Goal: Transaction & Acquisition: Obtain resource

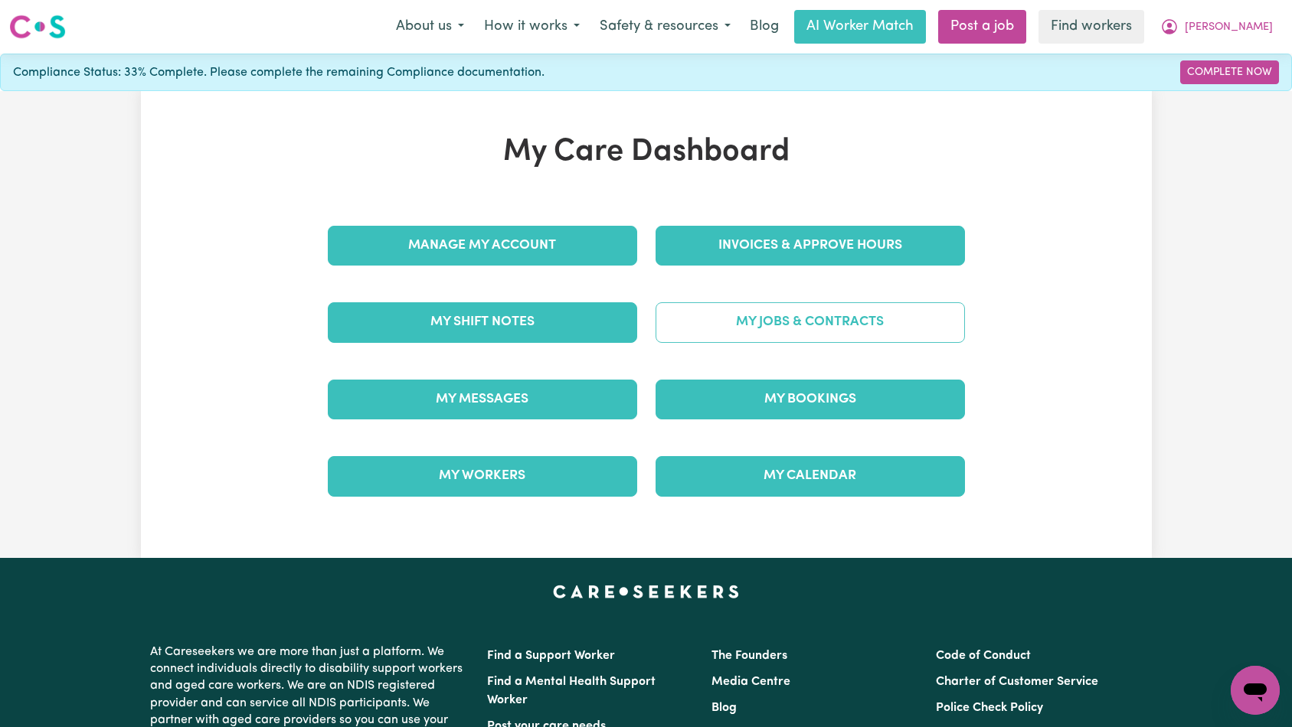
click at [806, 327] on link "My Jobs & Contracts" at bounding box center [809, 322] width 309 height 40
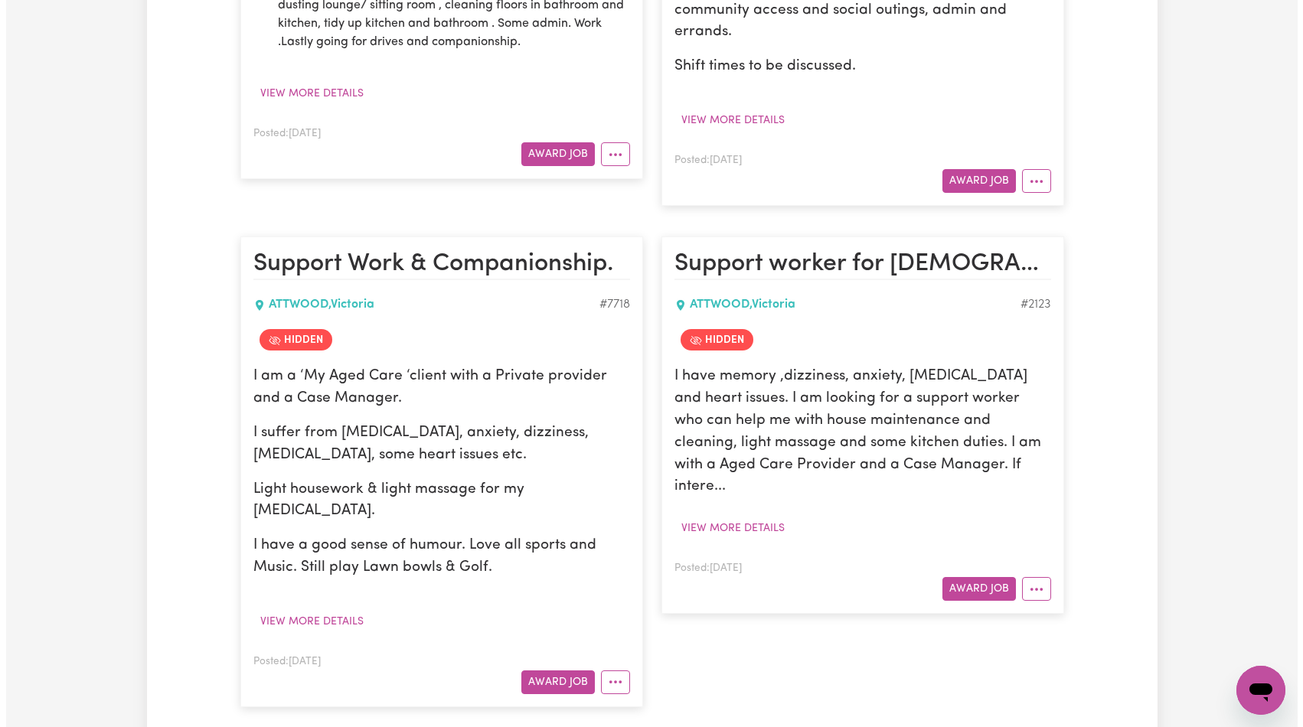
scroll to position [811, 0]
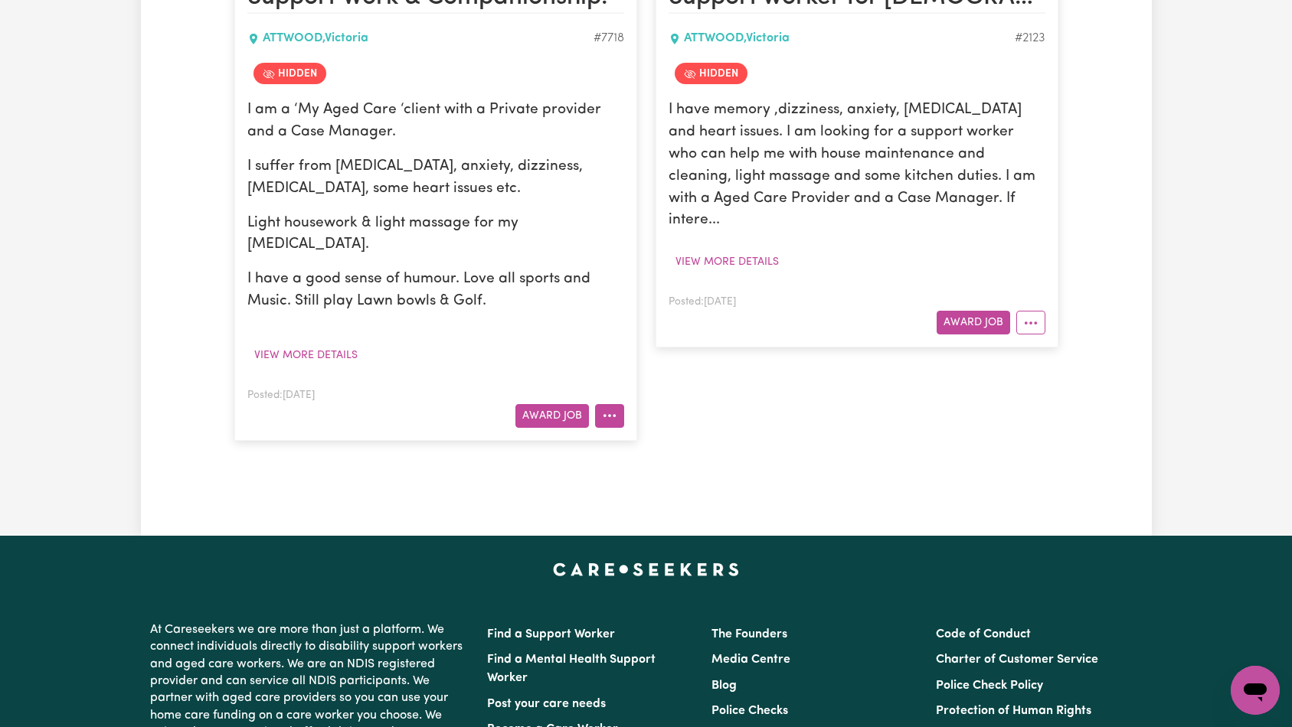
click at [607, 408] on icon "More options" at bounding box center [609, 415] width 15 height 15
click at [1032, 315] on icon "More options" at bounding box center [1030, 322] width 15 height 15
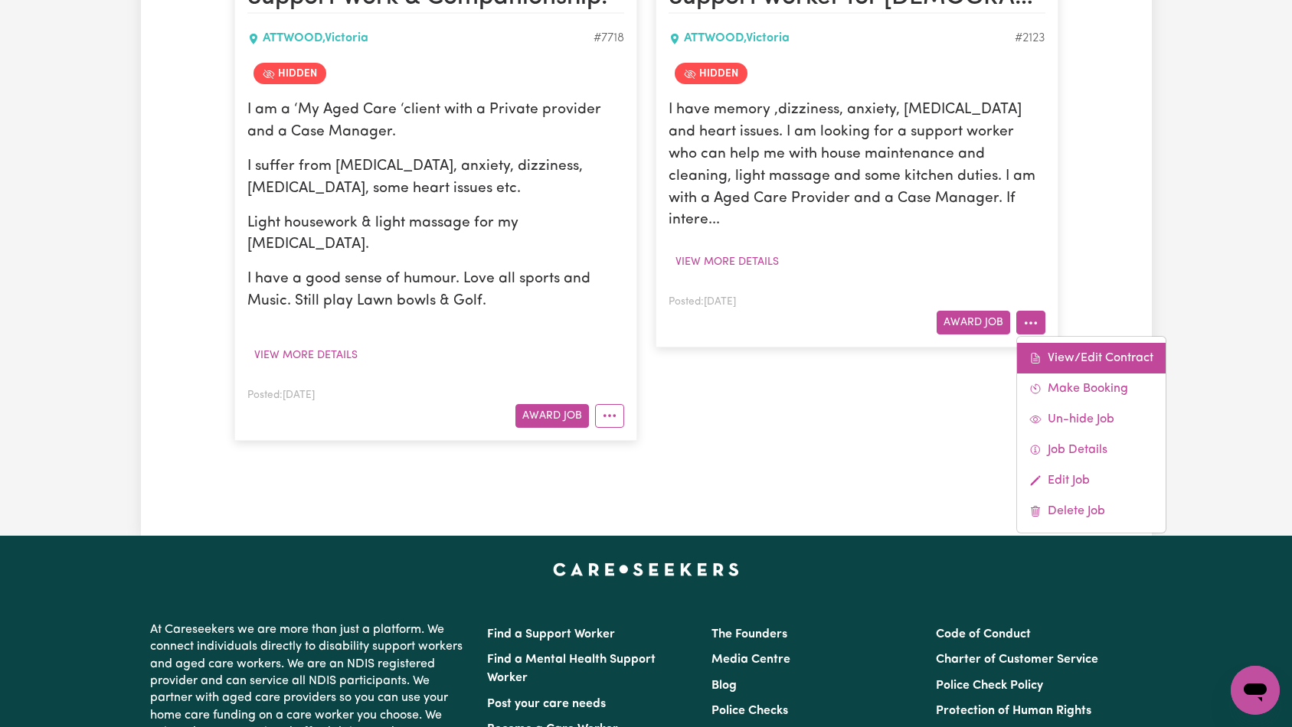
click at [1067, 343] on link "View/Edit Contract" at bounding box center [1091, 358] width 149 height 31
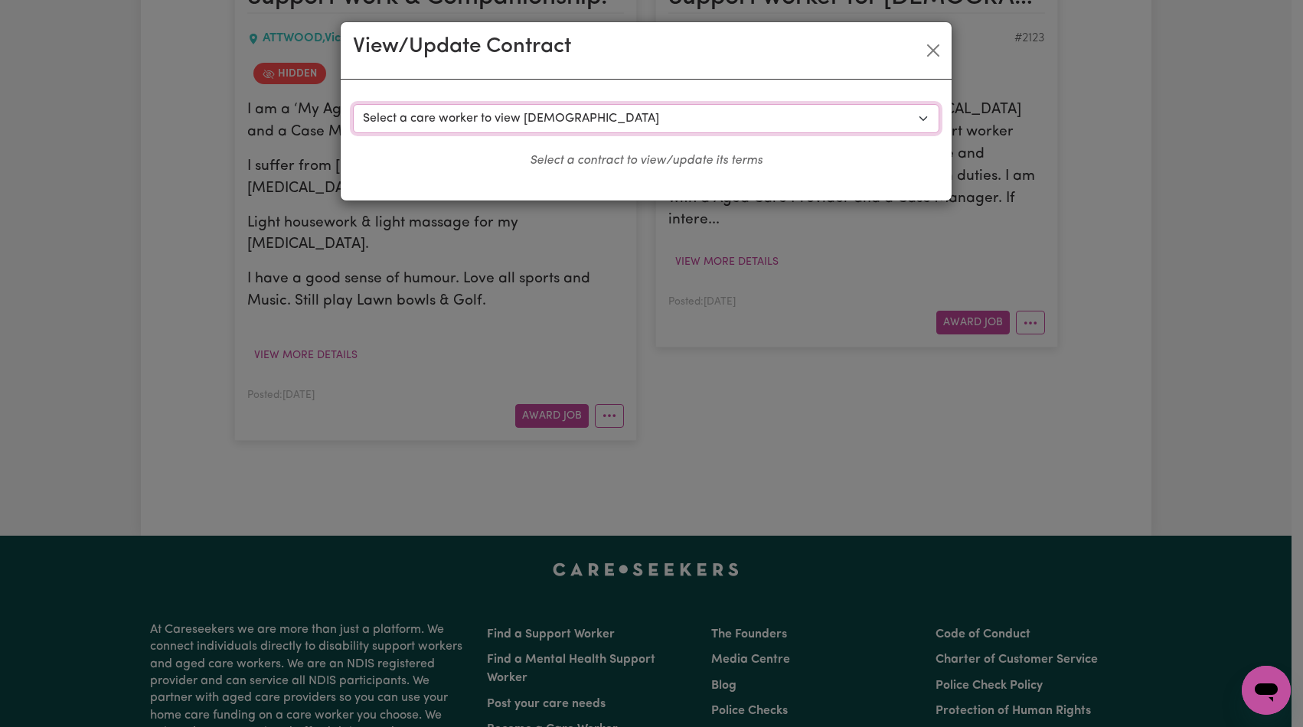
click at [739, 117] on select "Select a care worker to view [DEMOGRAPHIC_DATA] #1554 - Abuk M (contract termin…" at bounding box center [646, 118] width 587 height 29
select select "2594"
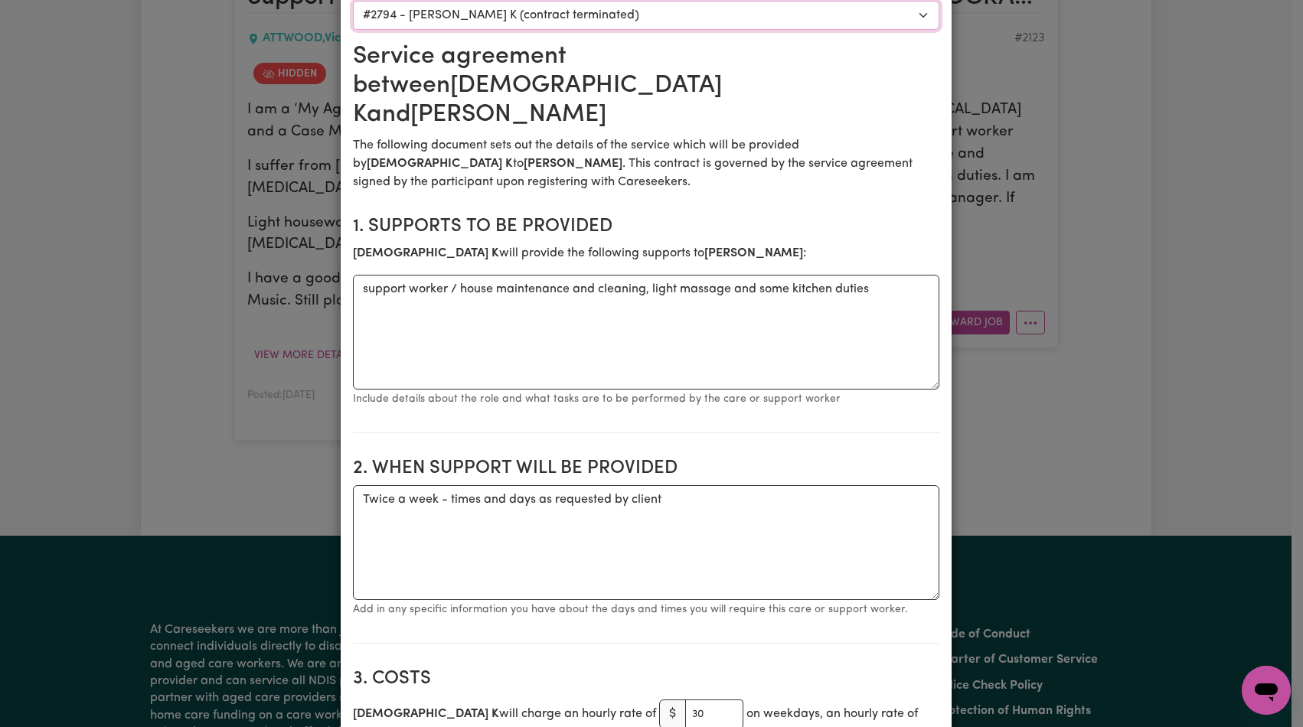
scroll to position [0, 0]
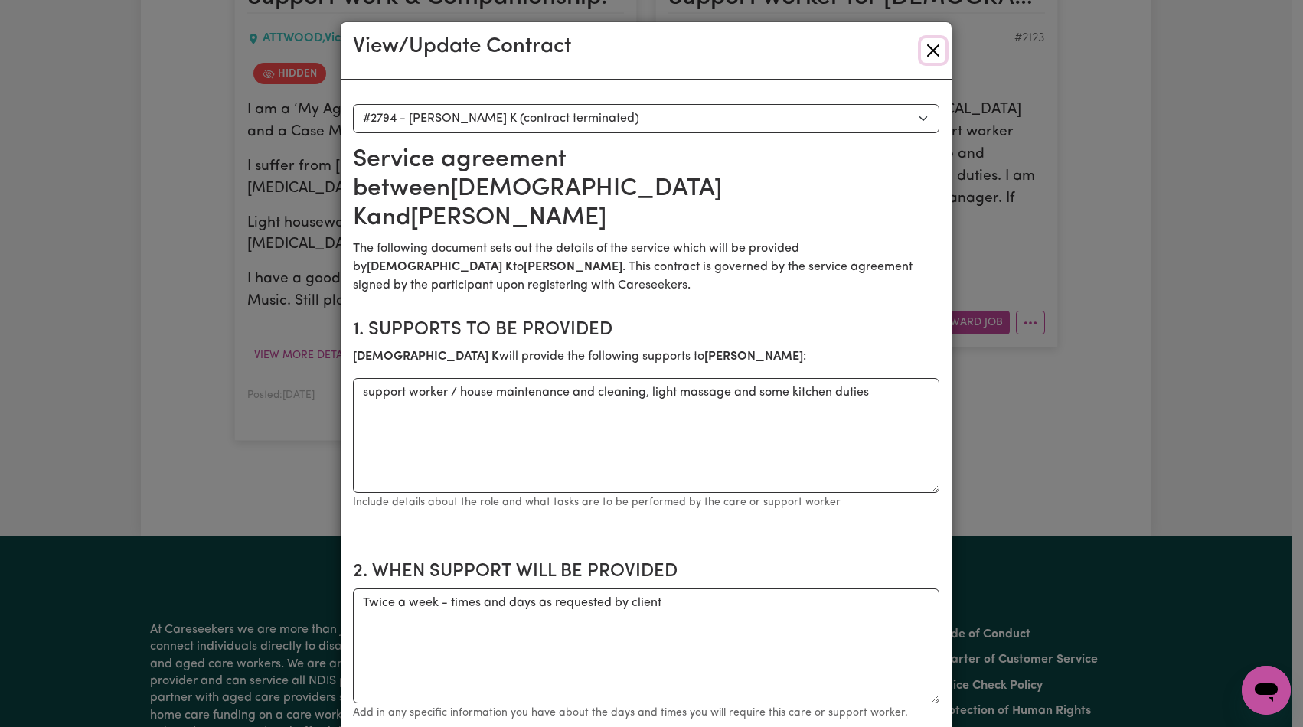
click at [927, 53] on button "Close" at bounding box center [933, 50] width 25 height 25
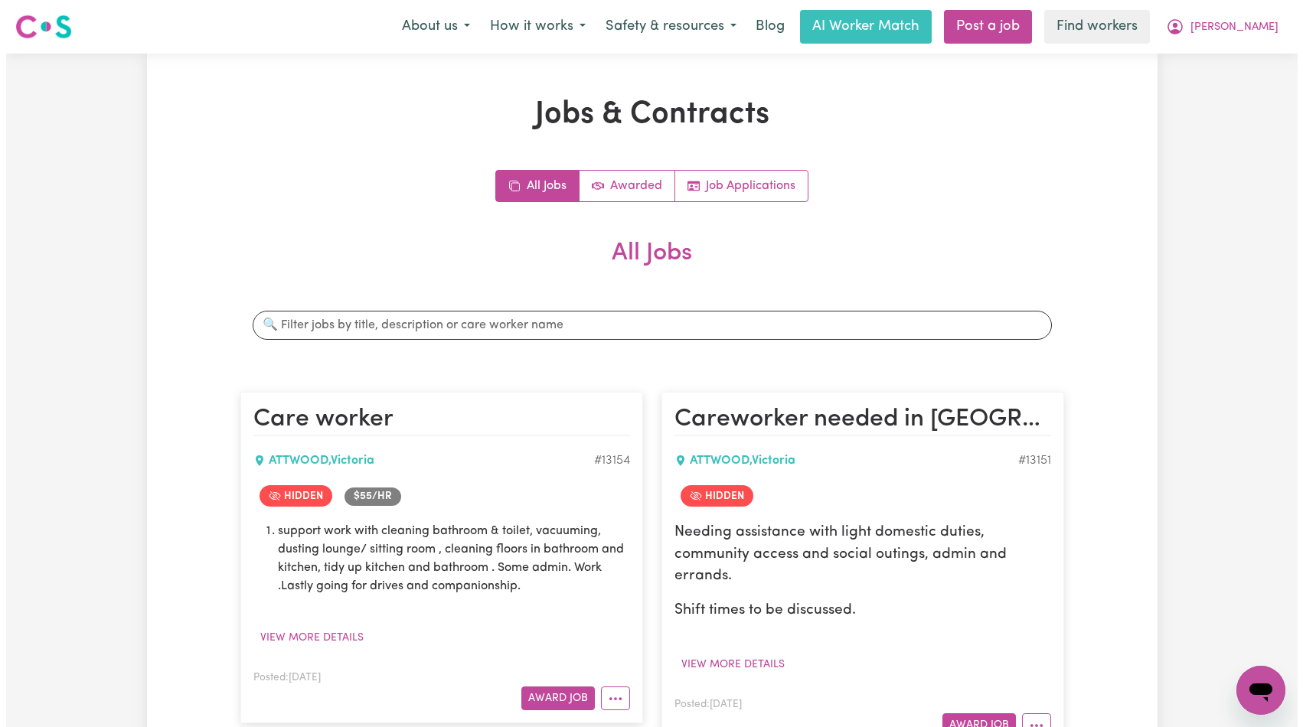
scroll to position [263, 0]
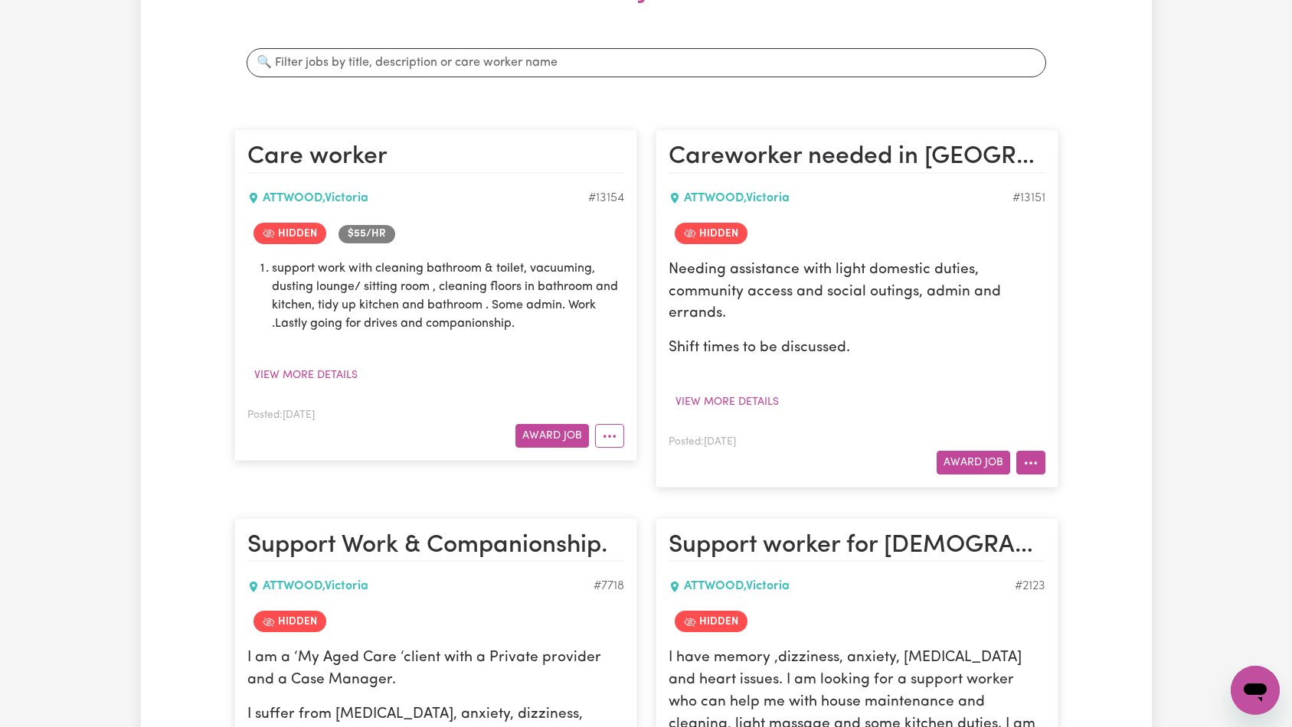
click at [1026, 463] on circle "More options" at bounding box center [1025, 463] width 3 height 3
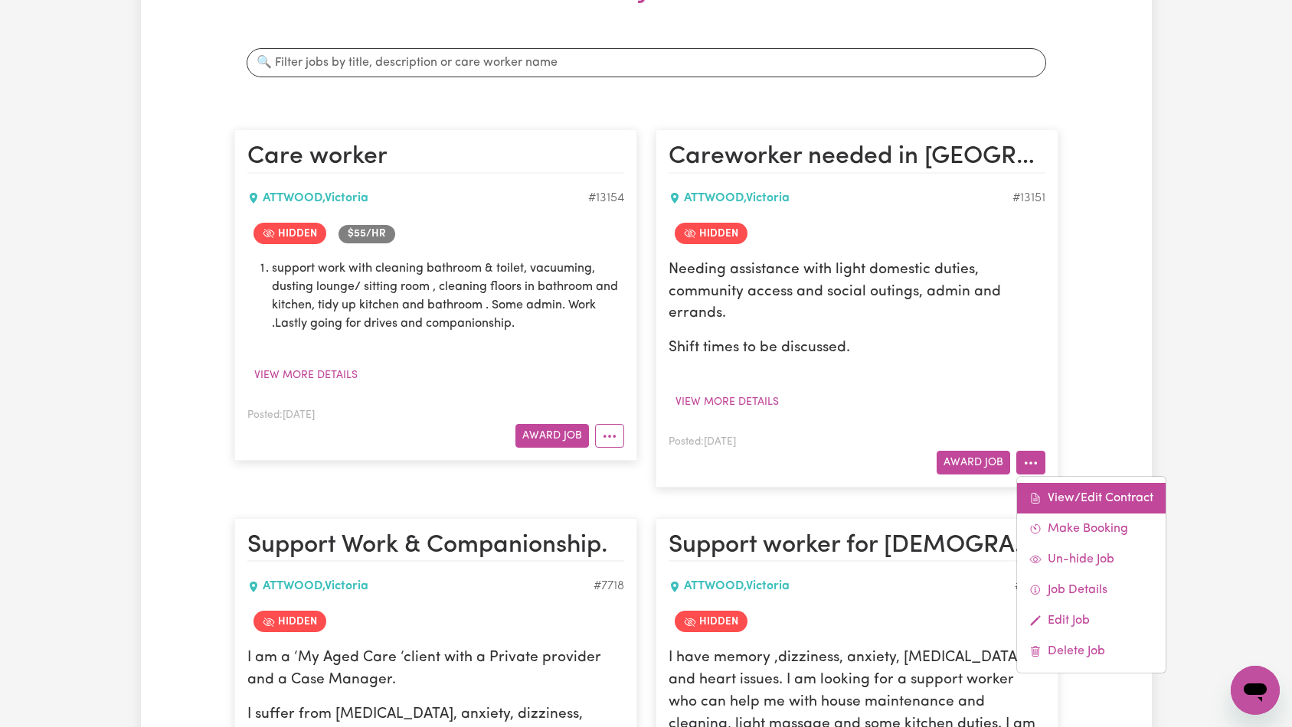
click at [1063, 495] on link "View/Edit Contract" at bounding box center [1091, 498] width 149 height 31
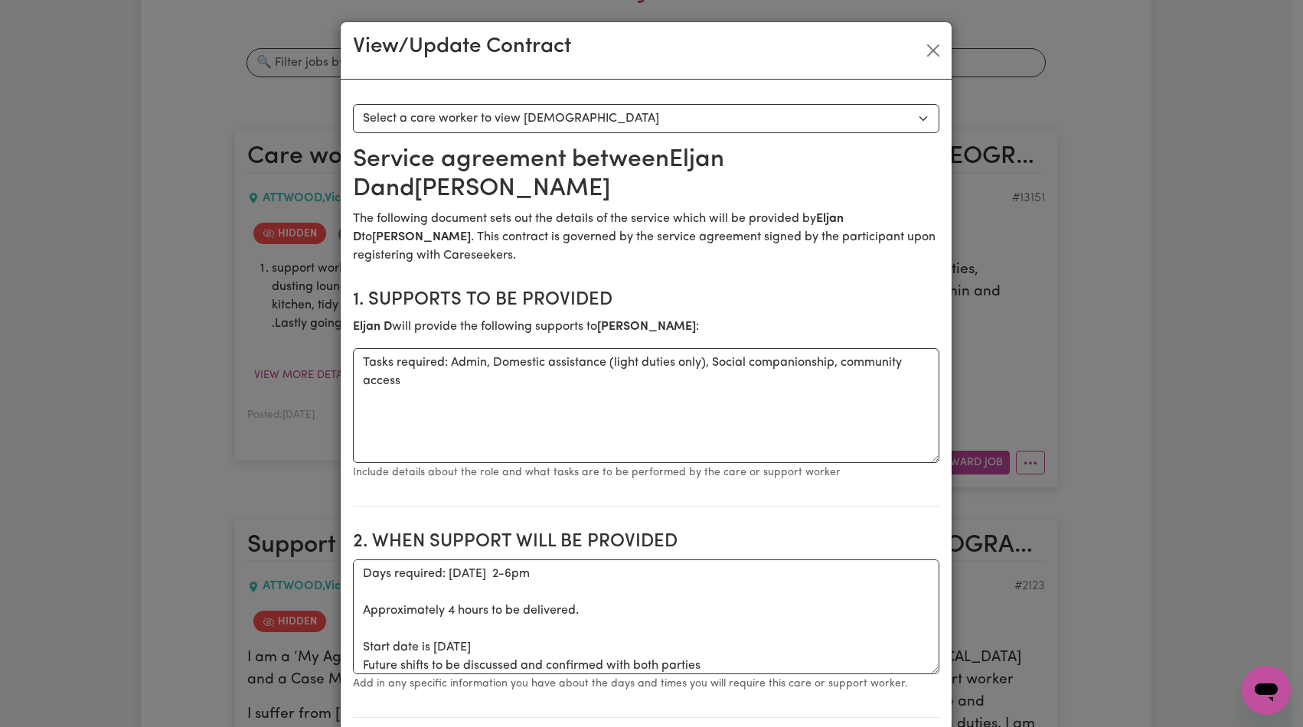
click at [762, 122] on select "Select a care worker to view [DEMOGRAPHIC_DATA] #9565 - Eljan D (contract termi…" at bounding box center [646, 118] width 587 height 29
click at [983, 60] on div "View/Update Contract Select a contract to view Select a care worker to view [DE…" at bounding box center [651, 363] width 1303 height 727
click at [923, 53] on button "Close" at bounding box center [933, 50] width 25 height 25
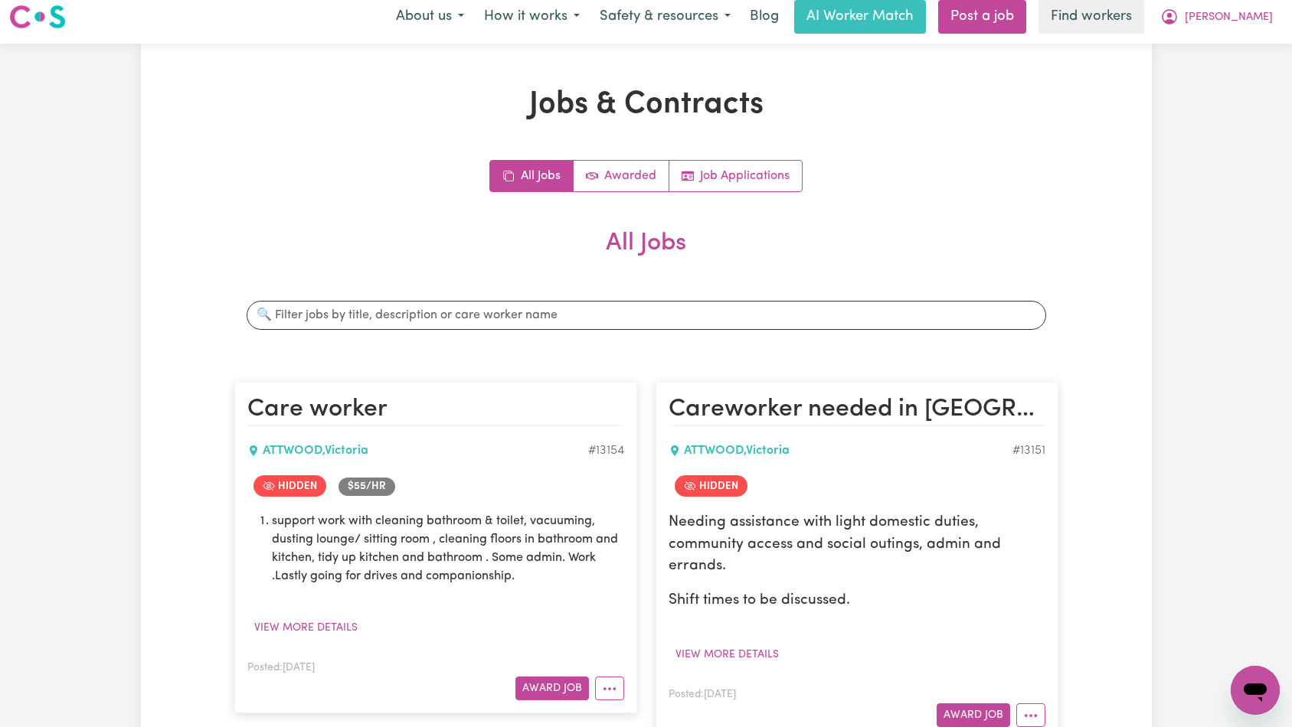
scroll to position [20, 0]
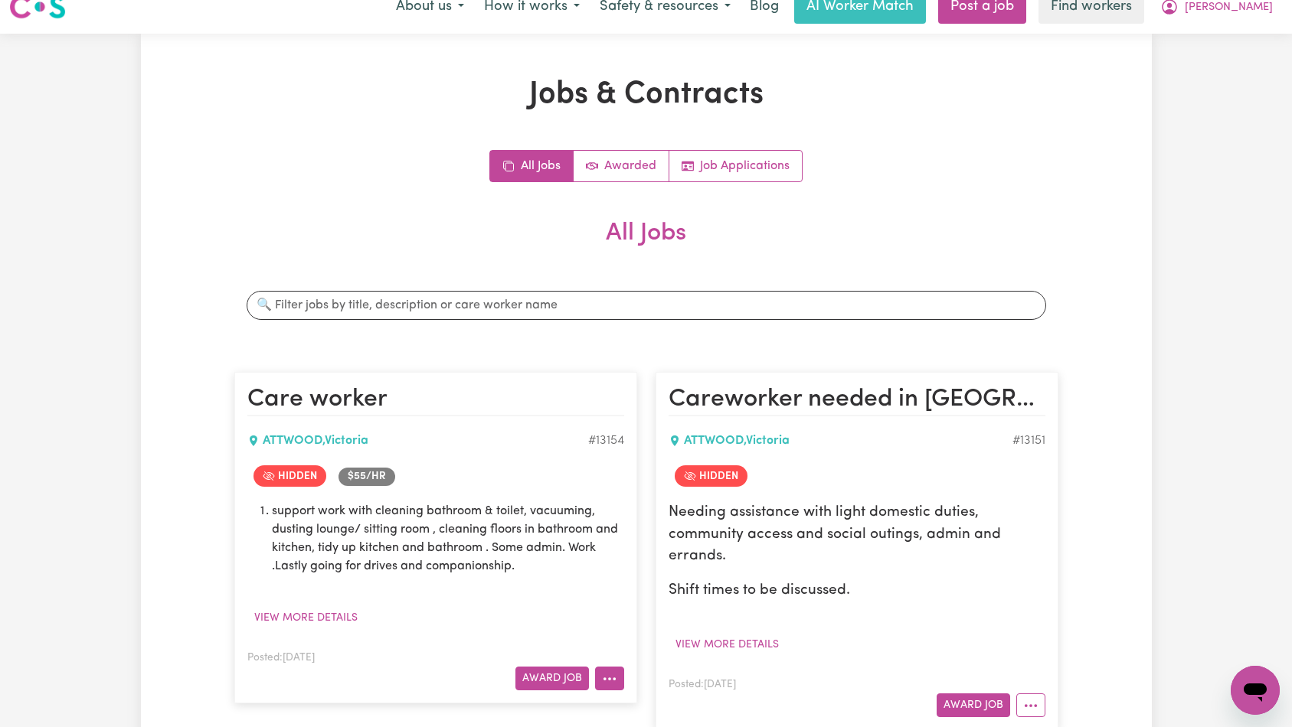
click at [613, 673] on icon "More options" at bounding box center [609, 679] width 15 height 15
click at [1136, 501] on div "Jobs & Contracts All Jobs Awarded Job Applications All Jobs Search jobs Care wo…" at bounding box center [646, 681] width 1011 height 1208
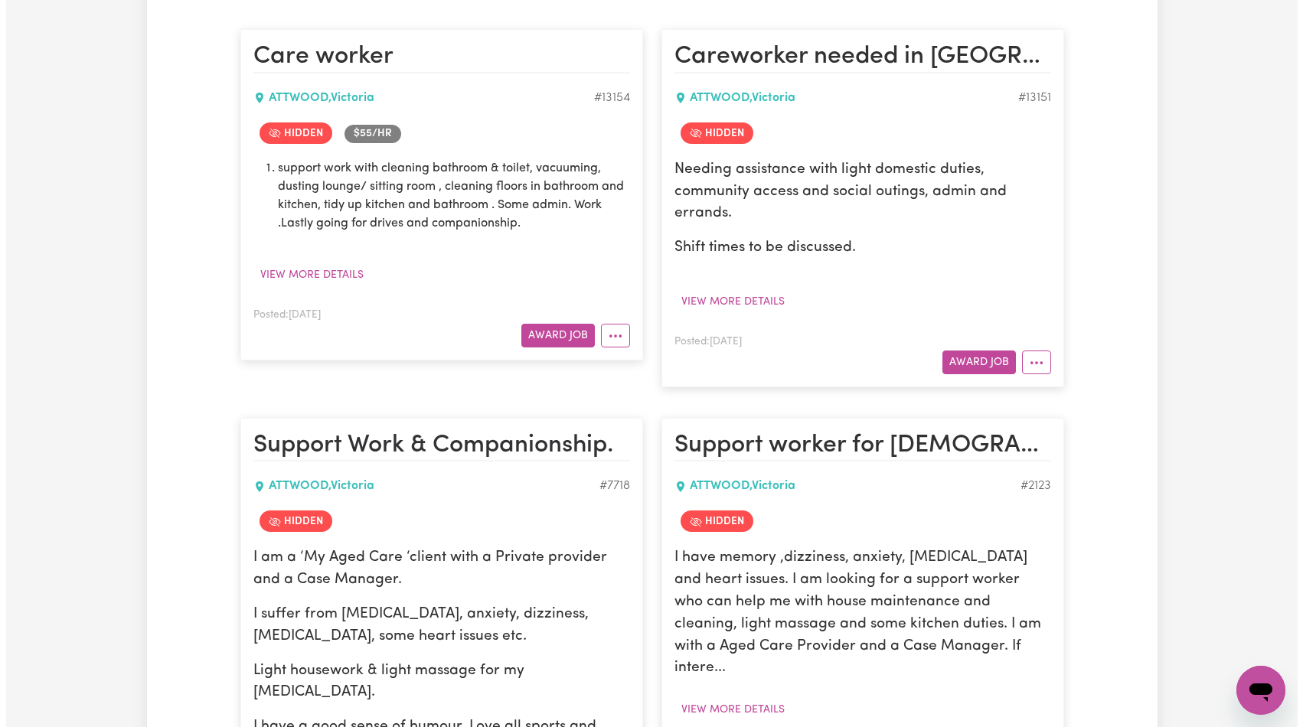
scroll to position [595, 0]
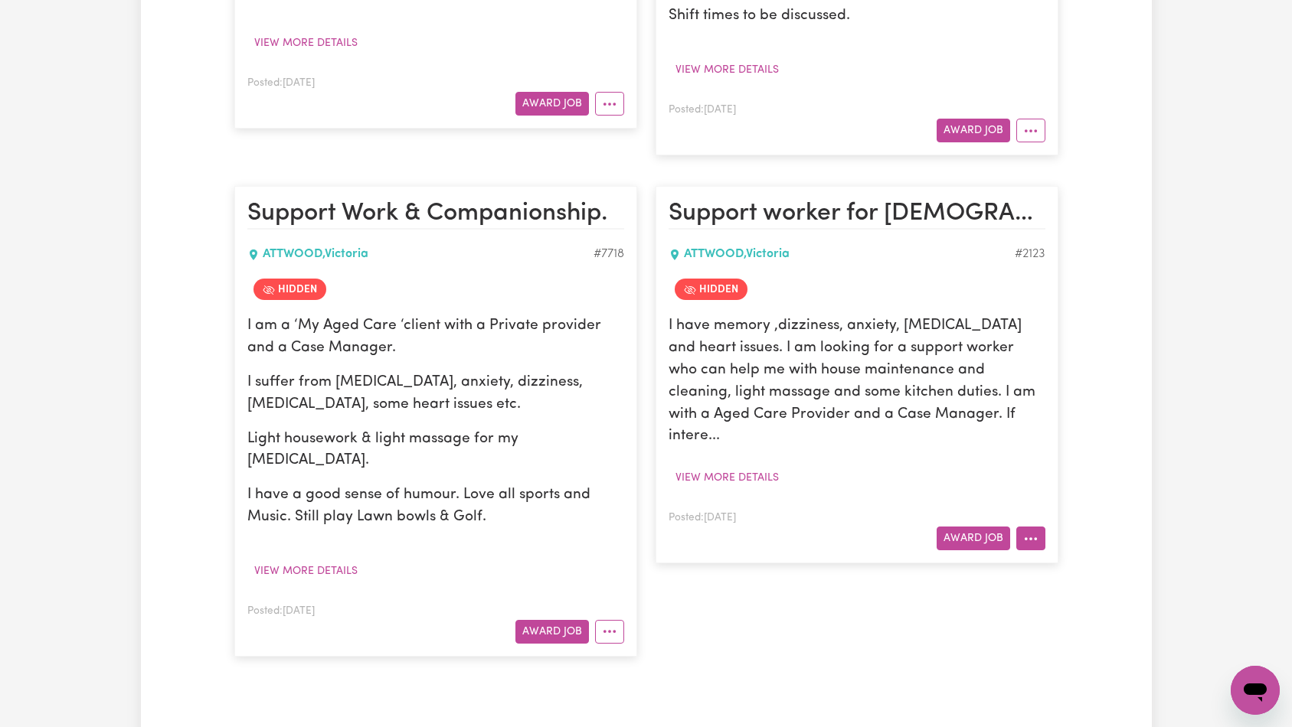
click at [1028, 531] on icon "More options" at bounding box center [1030, 538] width 15 height 15
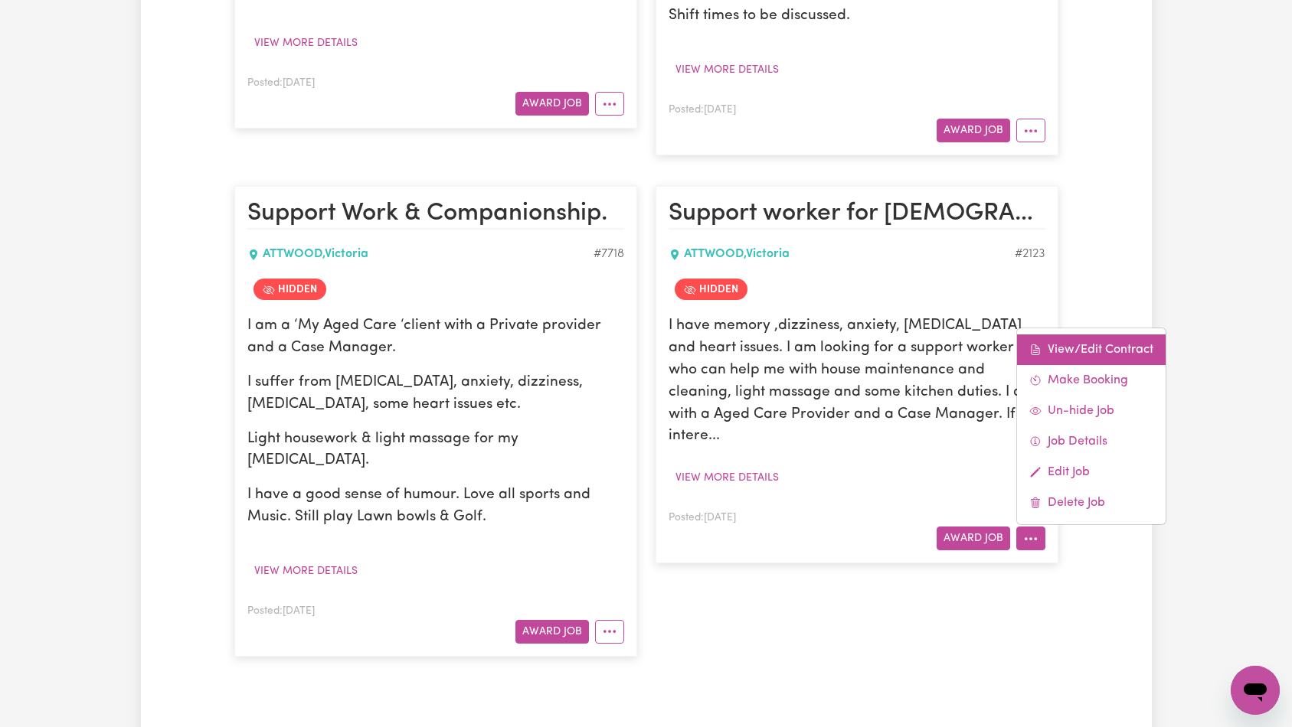
click at [1070, 335] on link "View/Edit Contract" at bounding box center [1091, 350] width 149 height 31
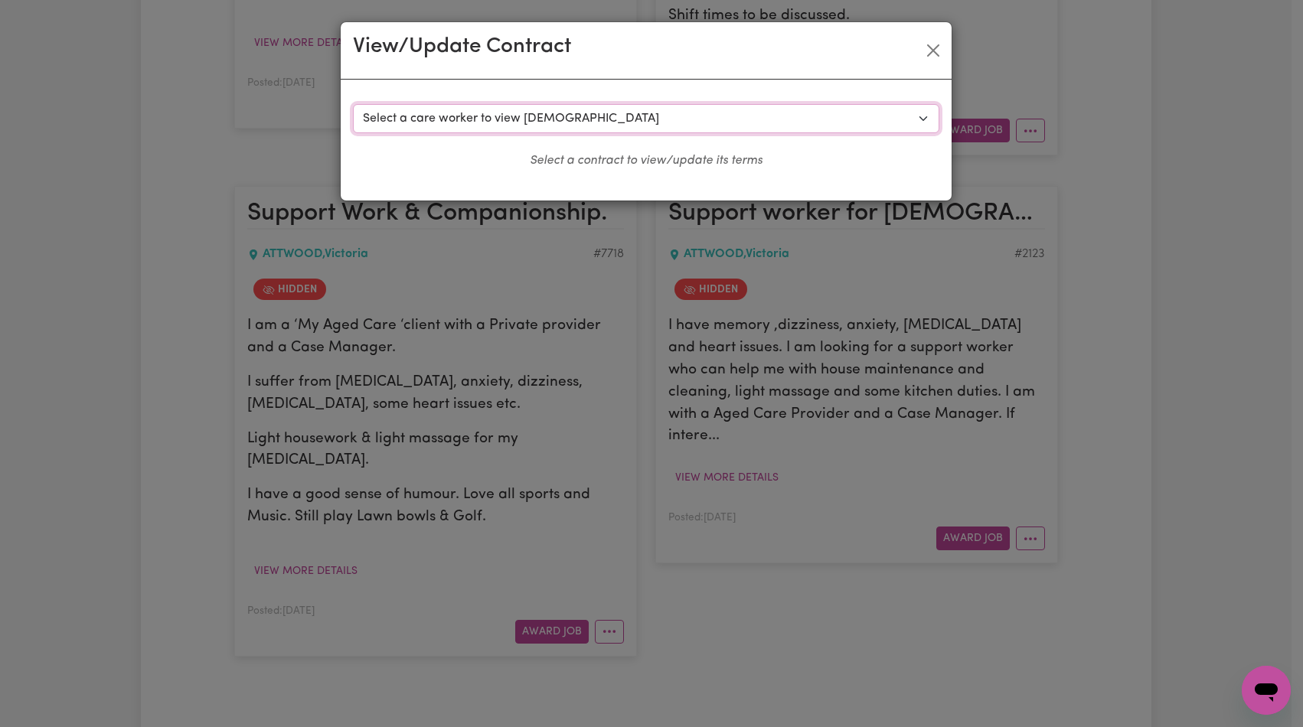
click at [564, 116] on select "Select a care worker to view [DEMOGRAPHIC_DATA] #1554 - Abuk M (contract termin…" at bounding box center [646, 118] width 587 height 29
click at [604, 125] on select "Select a care worker to view [DEMOGRAPHIC_DATA] #1554 - Abuk M (contract termin…" at bounding box center [646, 118] width 587 height 29
click at [731, 124] on select "Select a care worker to view [DEMOGRAPHIC_DATA] #1554 - Abuk M (contract termin…" at bounding box center [646, 118] width 587 height 29
select select "2594"
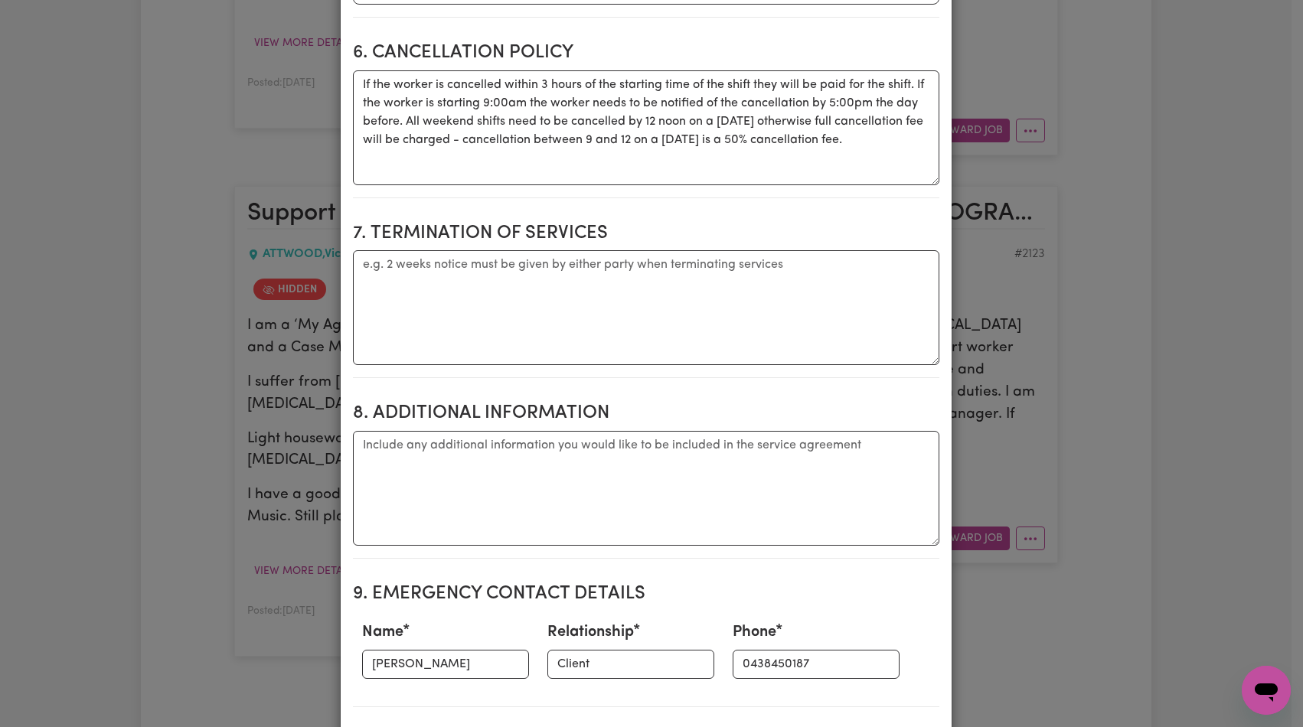
scroll to position [1933, 0]
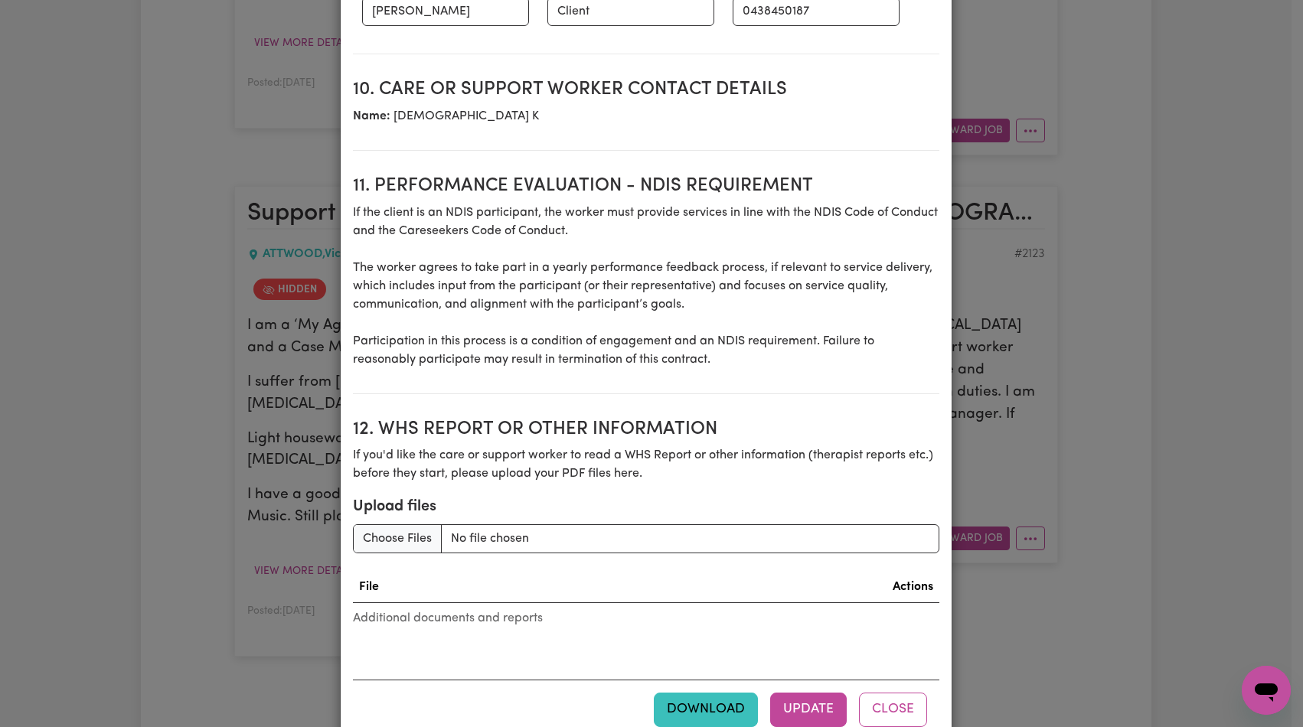
click at [704, 693] on button "Download" at bounding box center [706, 710] width 104 height 34
